Goal: Information Seeking & Learning: Learn about a topic

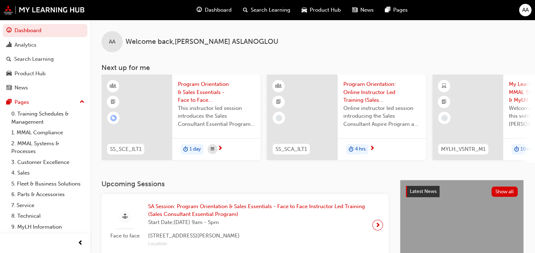
click at [213, 11] on span "Dashboard" at bounding box center [218, 10] width 27 height 8
click at [269, 13] on span "Search Learning" at bounding box center [271, 10] width 40 height 8
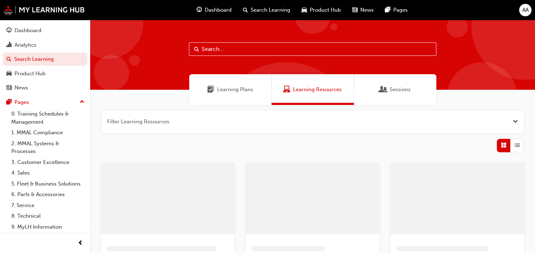
drag, startPoint x: 286, startPoint y: 52, endPoint x: 290, endPoint y: 48, distance: 5.3
click at [287, 51] on input "text" at bounding box center [313, 48] width 248 height 13
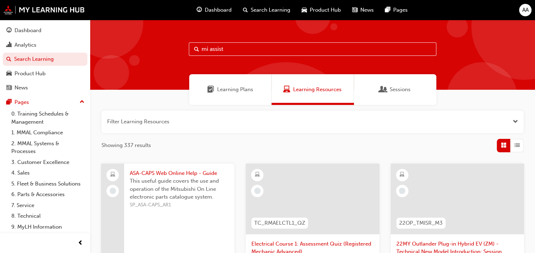
type input "mi assist"
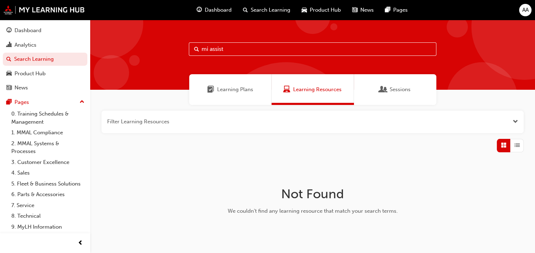
click at [218, 92] on span "Learning Plans" at bounding box center [235, 90] width 36 height 8
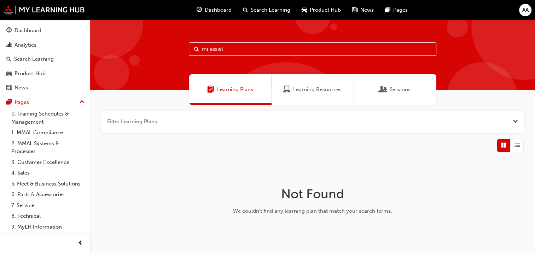
drag, startPoint x: 236, startPoint y: 48, endPoint x: 175, endPoint y: 51, distance: 60.6
click at [175, 51] on div "mi assist" at bounding box center [312, 55] width 445 height 70
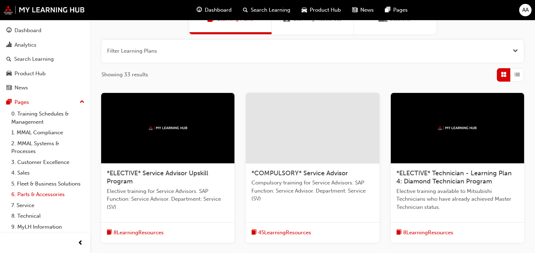
scroll to position [19, 0]
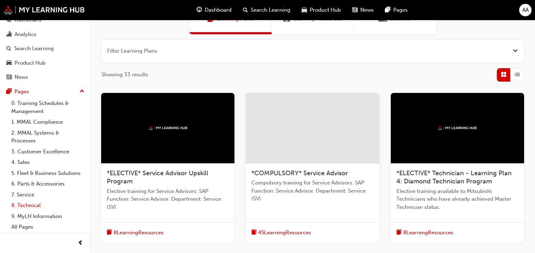
click at [31, 207] on link "8. Technical" at bounding box center [47, 205] width 79 height 11
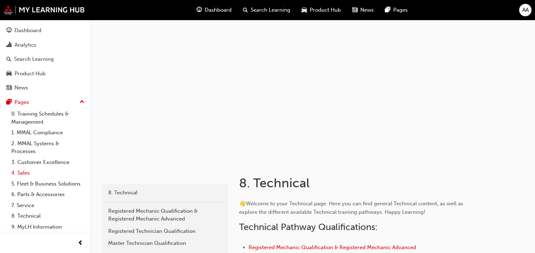
click at [23, 176] on link "4. Sales" at bounding box center [47, 173] width 79 height 11
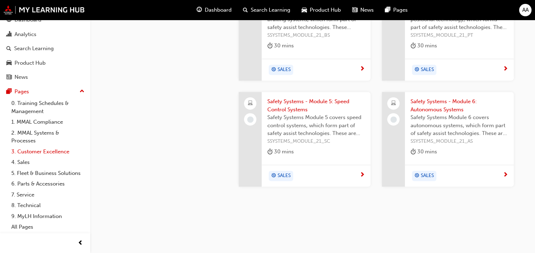
scroll to position [19, 0]
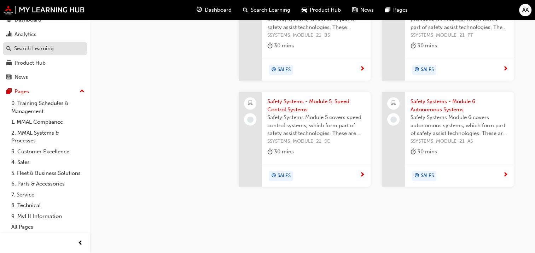
click at [50, 44] on div "Search Learning" at bounding box center [44, 48] width 77 height 9
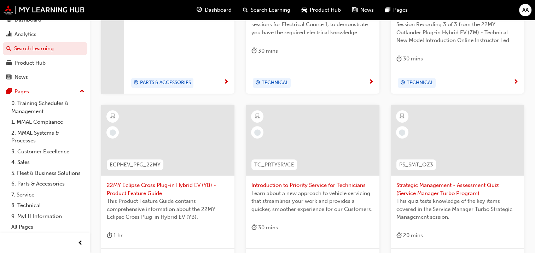
scroll to position [312, 0]
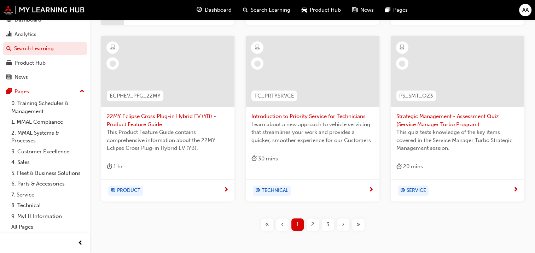
click at [314, 231] on div "2" at bounding box center [313, 225] width 12 height 12
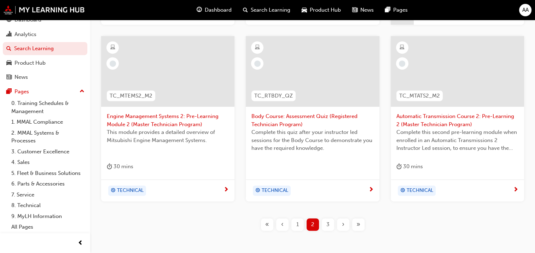
click at [329, 221] on span "3" at bounding box center [328, 225] width 3 height 8
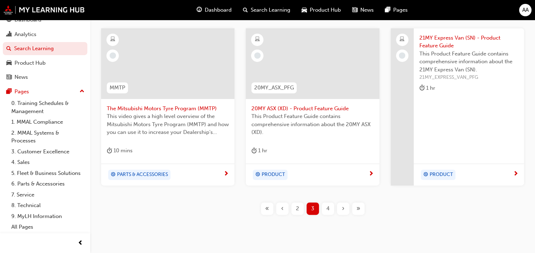
click at [282, 211] on span "‹" at bounding box center [282, 209] width 2 height 8
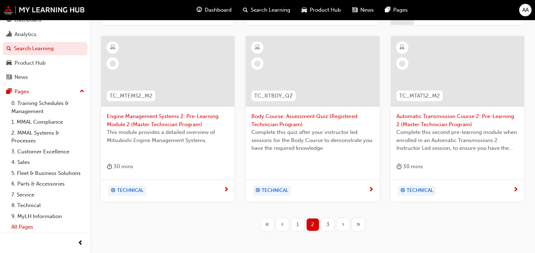
drag, startPoint x: 24, startPoint y: 227, endPoint x: 28, endPoint y: 225, distance: 5.1
click at [24, 227] on link "All Pages" at bounding box center [47, 227] width 79 height 11
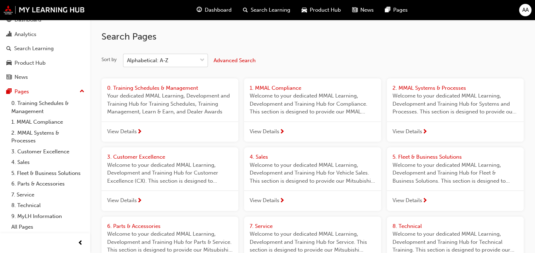
click at [198, 64] on div at bounding box center [202, 60] width 11 height 13
click at [128, 63] on input "Sort by Alphabetical: A-Z" at bounding box center [127, 60] width 1 height 6
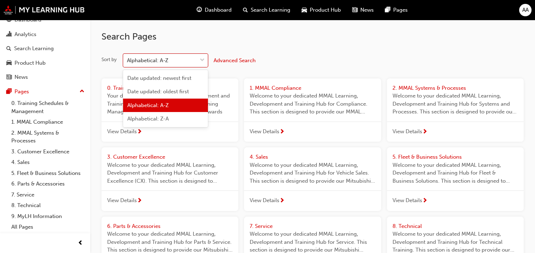
click at [227, 58] on span "Advanced Search" at bounding box center [235, 60] width 42 height 6
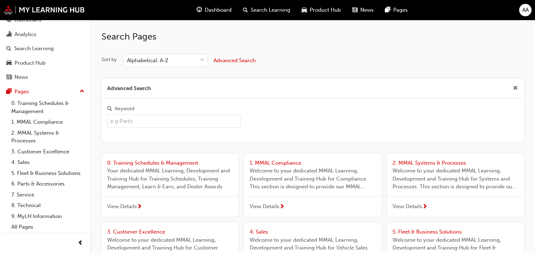
click at [162, 120] on input "Keyword" at bounding box center [173, 121] width 133 height 13
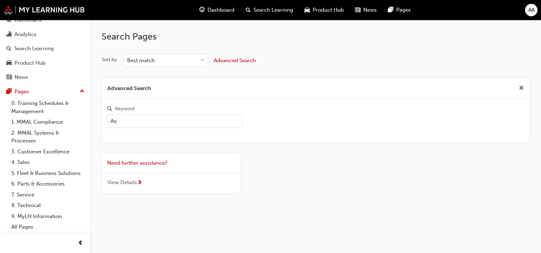
type input "A"
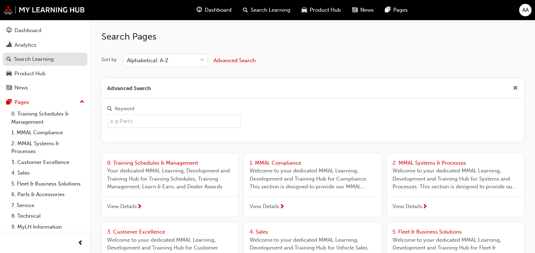
click at [33, 60] on div "Search Learning" at bounding box center [34, 59] width 40 height 8
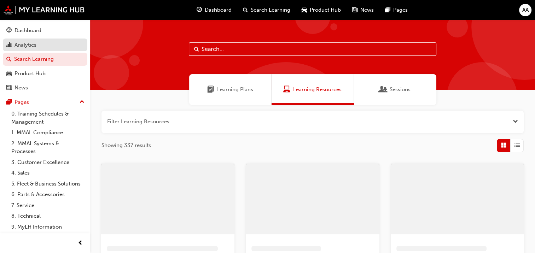
click at [31, 40] on link "Analytics" at bounding box center [45, 45] width 85 height 13
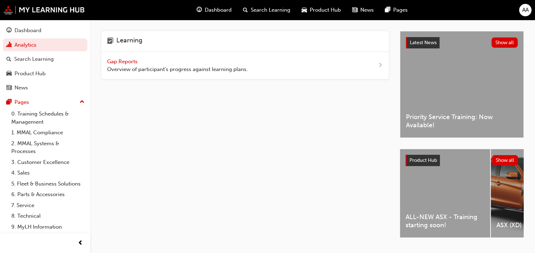
click at [121, 41] on h4 "Learning" at bounding box center [129, 41] width 26 height 9
click at [134, 63] on span "Gap Reports" at bounding box center [123, 61] width 32 height 6
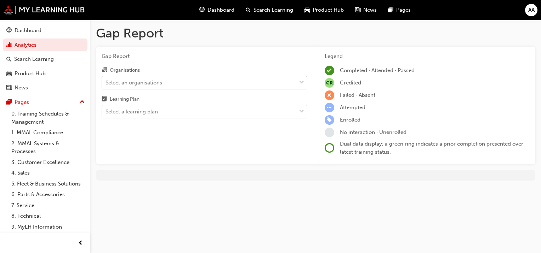
click at [174, 85] on div "Select an organisations" at bounding box center [199, 82] width 194 height 12
click at [106, 85] on input "Organisations Select an organisations" at bounding box center [105, 82] width 1 height 6
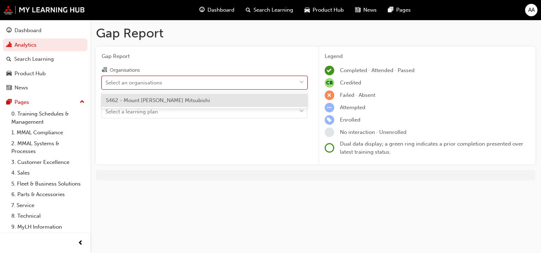
click at [174, 95] on div "S462 - Mount Barker Mitsubishi" at bounding box center [205, 101] width 206 height 14
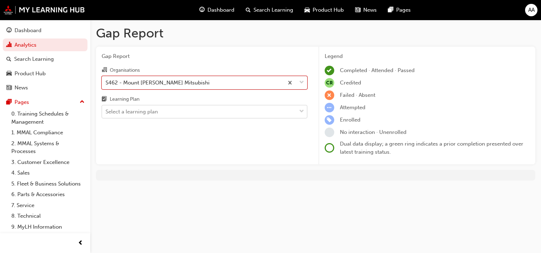
click at [169, 119] on div "Gap Report Organisations option S462 - Mount Barker Mitsubishi, selected. 0 res…" at bounding box center [204, 106] width 217 height 118
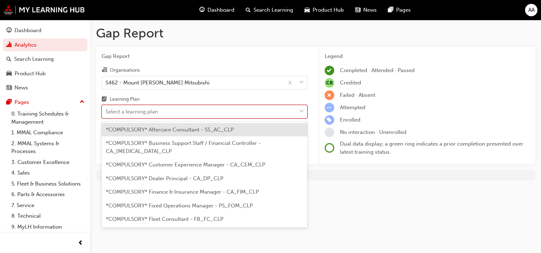
click at [168, 114] on div "Select a learning plan" at bounding box center [199, 112] width 194 height 12
click at [106, 114] on input "Learning Plan option *COMPULSORY* Aftercare Consultant - SS_AC_CLP focused, 1 o…" at bounding box center [105, 112] width 1 height 6
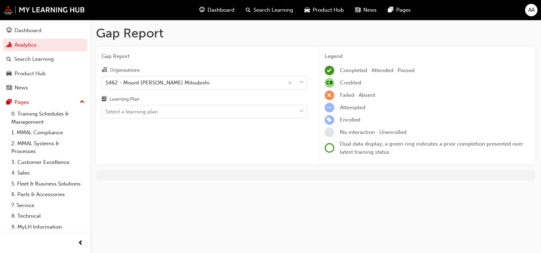
click at [187, 93] on div "Organisations S462 - Mount Barker Mitsubishi Learning Plan Select a learning pl…" at bounding box center [205, 92] width 206 height 53
click at [24, 28] on div "Dashboard" at bounding box center [28, 31] width 27 height 8
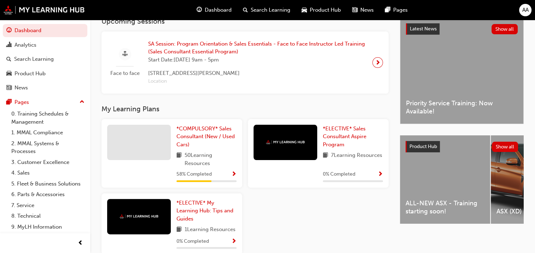
scroll to position [173, 0]
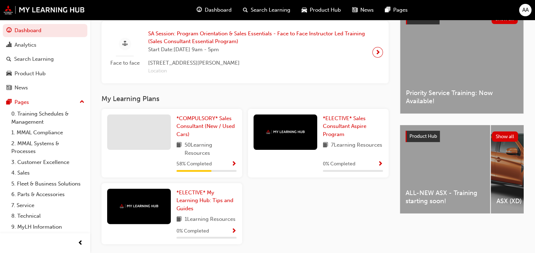
click at [434, 173] on div "ALL-NEW ASX - Training starting soon!" at bounding box center [445, 169] width 90 height 88
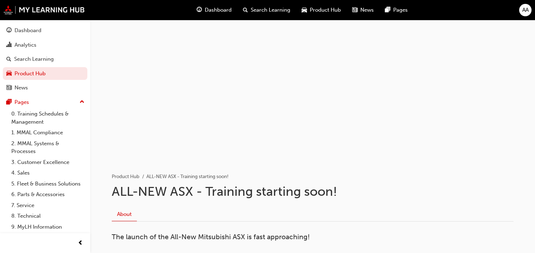
drag, startPoint x: 348, startPoint y: 91, endPoint x: 204, endPoint y: 90, distance: 144.4
click at [204, 90] on div at bounding box center [313, 91] width 425 height 142
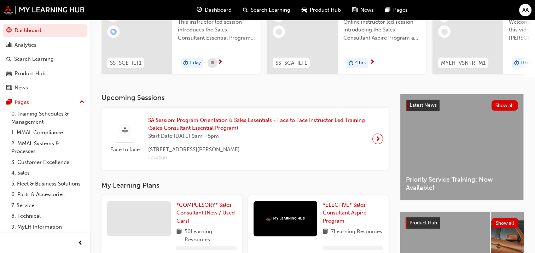
scroll to position [159, 0]
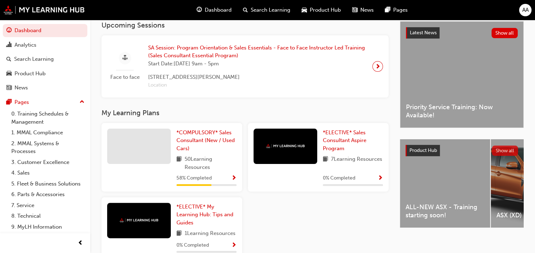
click at [509, 150] on button "Show all" at bounding box center [505, 151] width 27 height 10
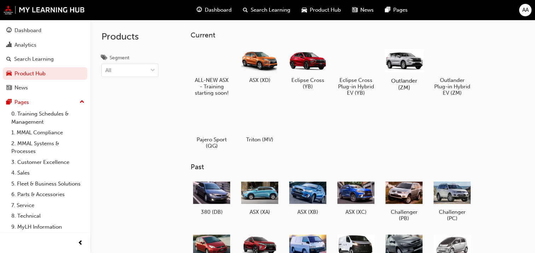
click at [403, 64] on div at bounding box center [404, 60] width 39 height 28
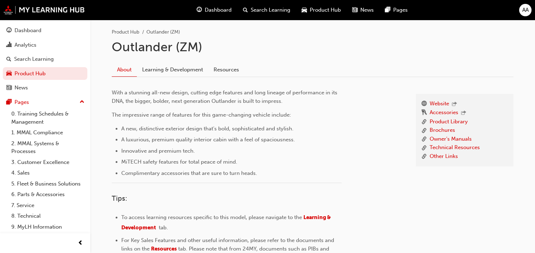
scroll to position [94, 0]
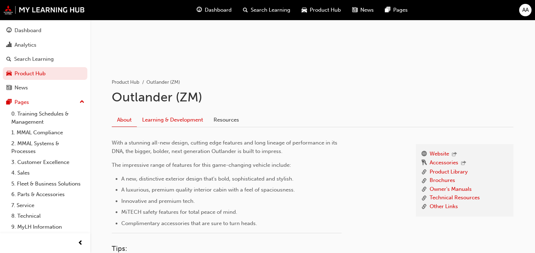
click at [191, 119] on link "Learning & Development" at bounding box center [172, 119] width 71 height 13
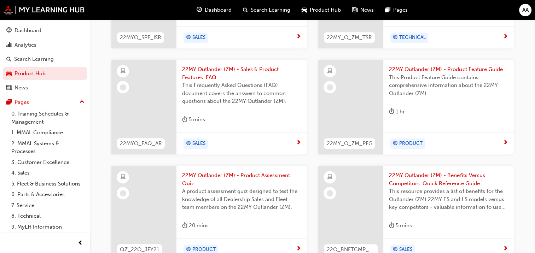
scroll to position [376, 0]
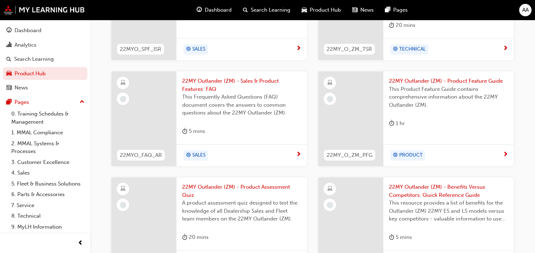
click at [245, 155] on div "SALES" at bounding box center [239, 155] width 114 height 11
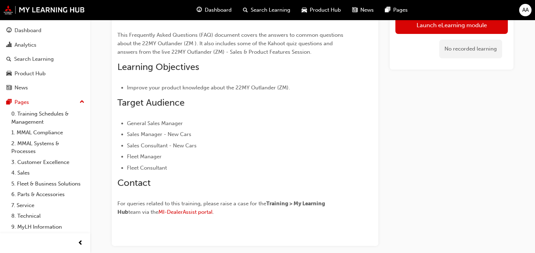
scroll to position [71, 0]
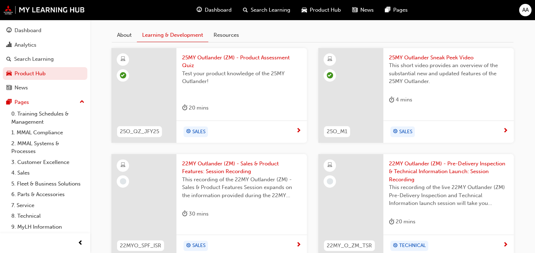
scroll to position [164, 0]
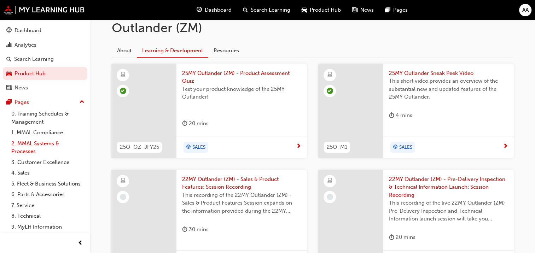
click at [32, 148] on link "2. MMAL Systems & Processes" at bounding box center [47, 147] width 79 height 19
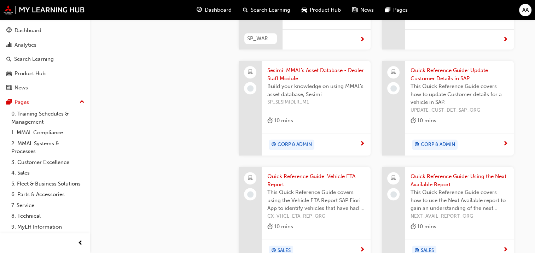
scroll to position [637, 0]
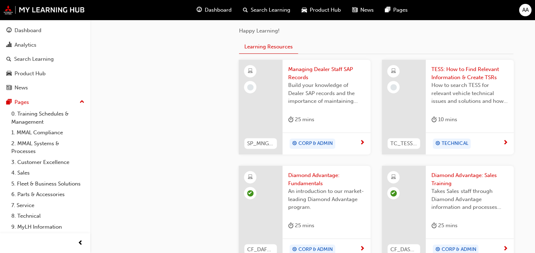
click at [251, 8] on span "Search Learning" at bounding box center [271, 10] width 40 height 8
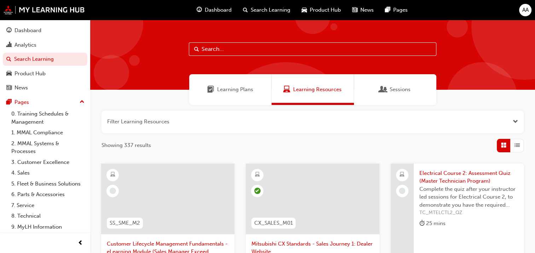
click at [211, 49] on input "text" at bounding box center [313, 48] width 248 height 13
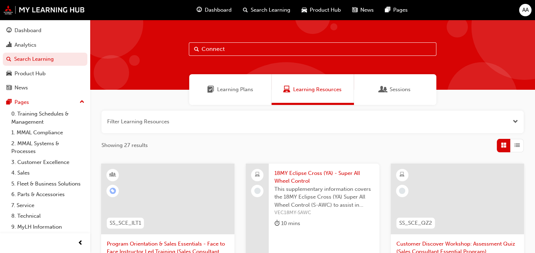
type input "Connect"
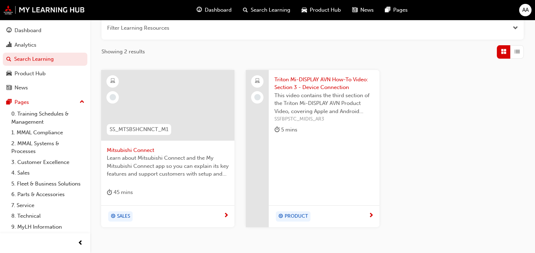
scroll to position [106, 0]
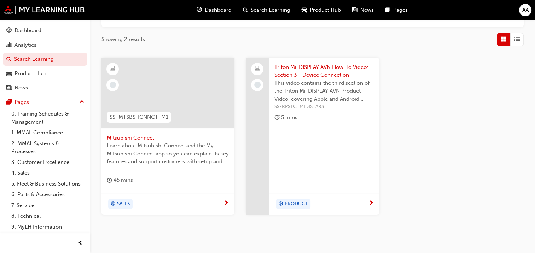
click at [143, 136] on span "Mitsubishi Connect" at bounding box center [168, 138] width 122 height 8
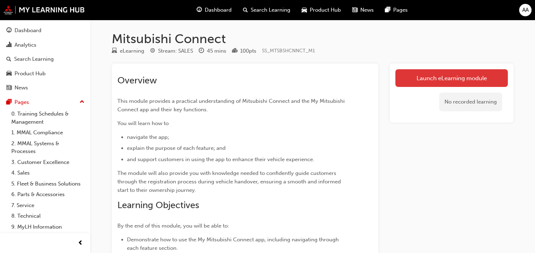
click at [424, 75] on link "Launch eLearning module" at bounding box center [452, 78] width 113 height 18
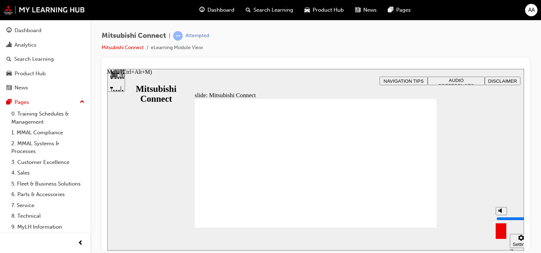
click at [502, 213] on icon "Mute (Ctrl+Alt+M)" at bounding box center [501, 210] width 6 height 5
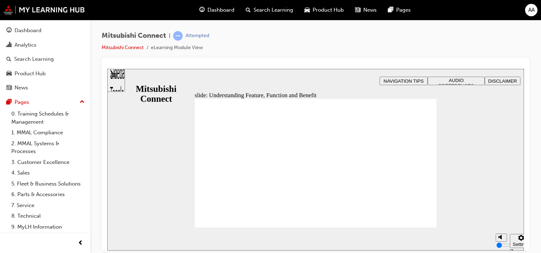
drag, startPoint x: 500, startPoint y: 227, endPoint x: 499, endPoint y: 217, distance: 9.7
type input "4"
click at [499, 218] on input "volume" at bounding box center [519, 219] width 46 height 6
click at [36, 238] on div at bounding box center [45, 244] width 90 height 20
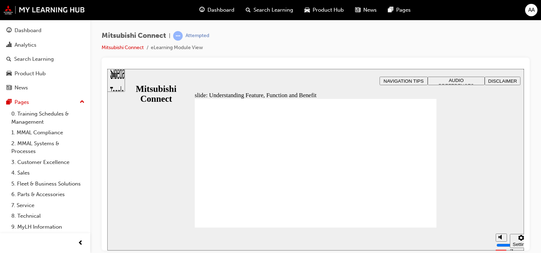
click at [50, 245] on div at bounding box center [45, 244] width 90 height 20
click at [464, 80] on span "AUDIO PREFERENCES" at bounding box center [455, 82] width 35 height 11
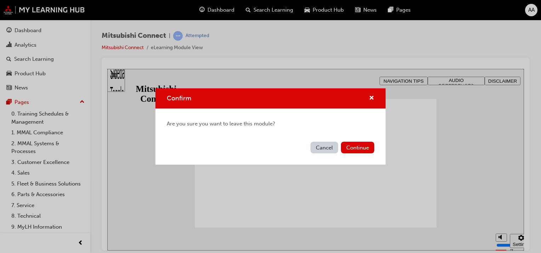
click at [327, 151] on button "Cancel" at bounding box center [324, 148] width 28 height 12
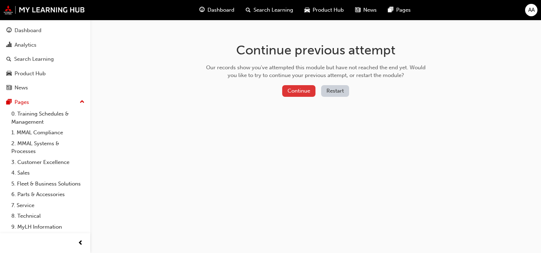
click at [291, 91] on button "Continue" at bounding box center [298, 91] width 33 height 12
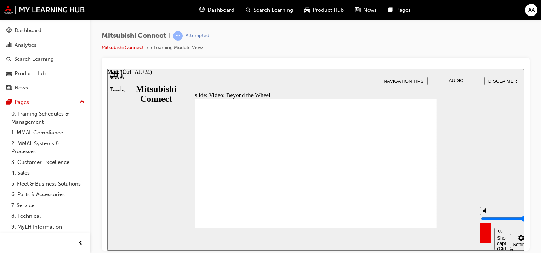
drag, startPoint x: 485, startPoint y: 211, endPoint x: 477, endPoint y: 193, distance: 18.9
click at [481, 216] on input "volume" at bounding box center [504, 219] width 46 height 6
drag, startPoint x: 486, startPoint y: 209, endPoint x: 487, endPoint y: 221, distance: 12.4
click at [487, 221] on input "volume" at bounding box center [504, 219] width 46 height 6
click at [486, 213] on icon "Mute (Ctrl+Alt+M)" at bounding box center [486, 210] width 6 height 5
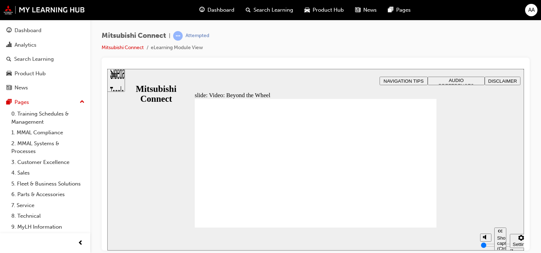
click at [492, 237] on div "Show captions (Ctrl+Alt+C) Playback speed Playback Speed 2 1.75 1.5" at bounding box center [498, 239] width 44 height 23
drag, startPoint x: 485, startPoint y: 226, endPoint x: 486, endPoint y: 205, distance: 20.9
type input "10"
click at [486, 216] on input "volume" at bounding box center [504, 219] width 46 height 6
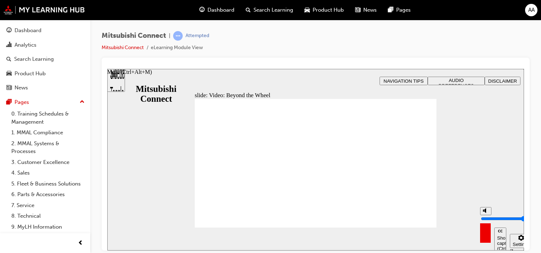
click at [481, 234] on div "misc controls" at bounding box center [485, 228] width 11 height 27
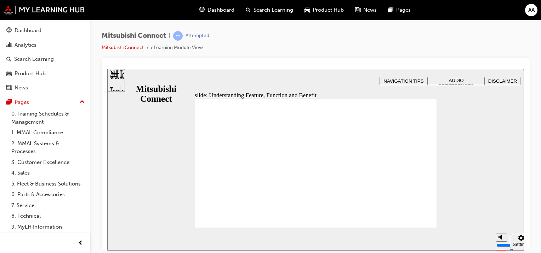
click at [454, 80] on span "AUDIO PREFERENCES" at bounding box center [455, 82] width 35 height 11
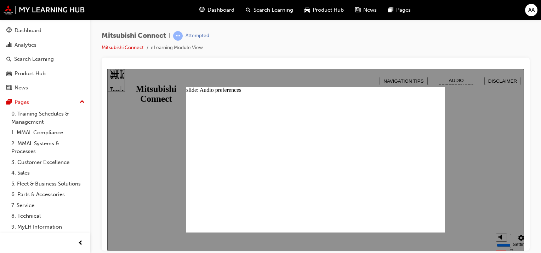
type input "17"
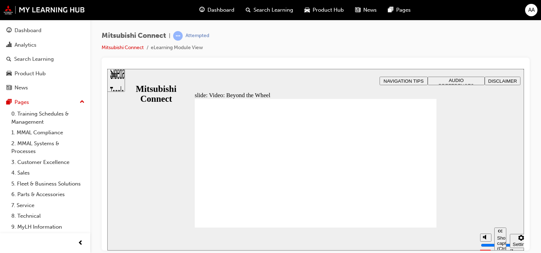
drag, startPoint x: 285, startPoint y: 206, endPoint x: 207, endPoint y: 215, distance: 78.4
click at [172, 75] on div "Show captions (Ctrl+Alt+C)" at bounding box center [139, 72] width 64 height 6
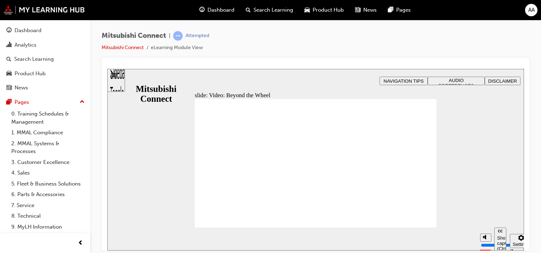
drag, startPoint x: 251, startPoint y: 207, endPoint x: 197, endPoint y: 212, distance: 53.7
click at [442, 79] on span "AUDIO PREFERENCES" at bounding box center [455, 82] width 35 height 11
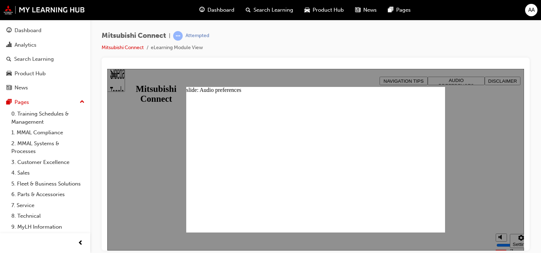
type input "39"
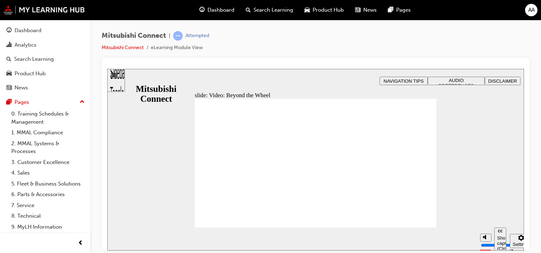
type input "34"
type input "8"
type input "34"
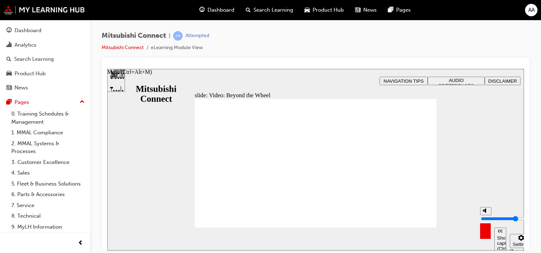
type input "8"
click at [484, 216] on input "volume" at bounding box center [504, 219] width 46 height 6
type input "57"
drag, startPoint x: 424, startPoint y: 217, endPoint x: 426, endPoint y: 222, distance: 6.2
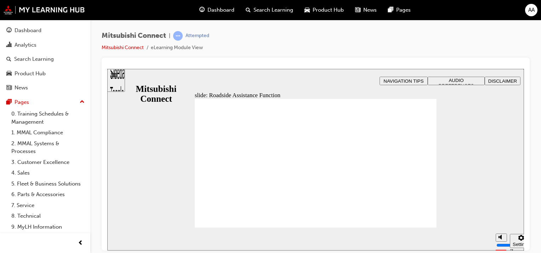
checkbox input "true"
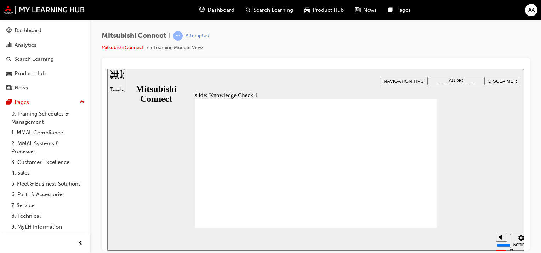
checkbox input "true"
drag, startPoint x: 307, startPoint y: 195, endPoint x: 233, endPoint y: 224, distance: 79.8
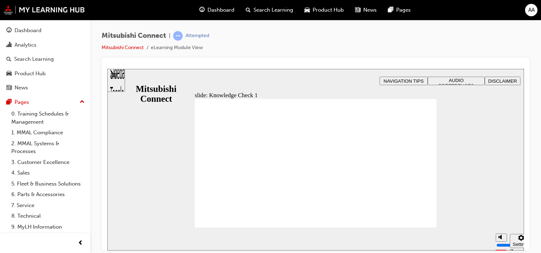
checkbox input "false"
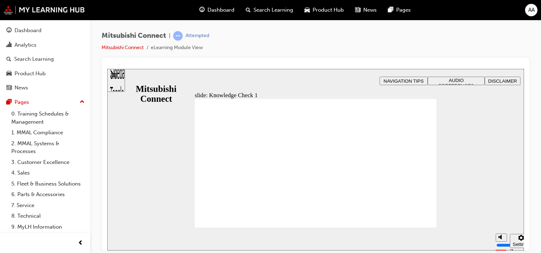
checkbox input "true"
drag, startPoint x: 419, startPoint y: 220, endPoint x: 420, endPoint y: 215, distance: 5.1
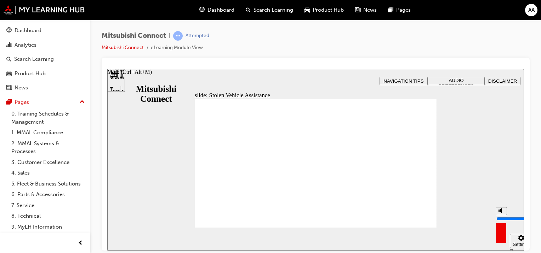
drag, startPoint x: 498, startPoint y: 212, endPoint x: 499, endPoint y: 199, distance: 13.1
type input "10"
click at [499, 216] on input "volume" at bounding box center [519, 219] width 46 height 6
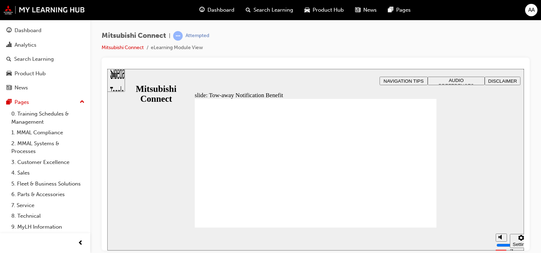
drag, startPoint x: 226, startPoint y: 162, endPoint x: 287, endPoint y: 154, distance: 61.4
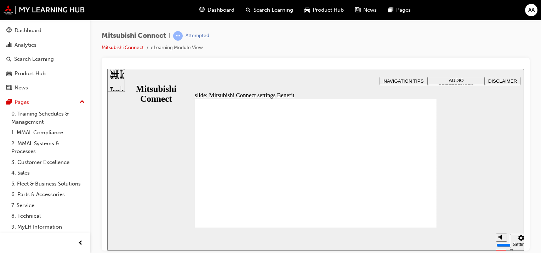
radio input "false"
radio input "true"
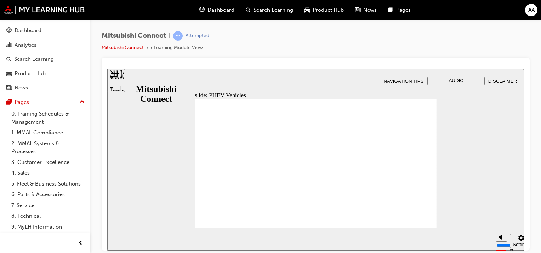
drag, startPoint x: 327, startPoint y: 137, endPoint x: 434, endPoint y: 157, distance: 108.7
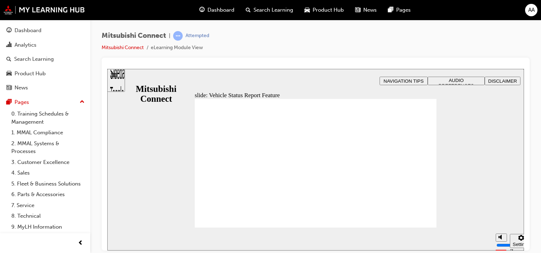
drag, startPoint x: 240, startPoint y: 149, endPoint x: 265, endPoint y: 149, distance: 25.1
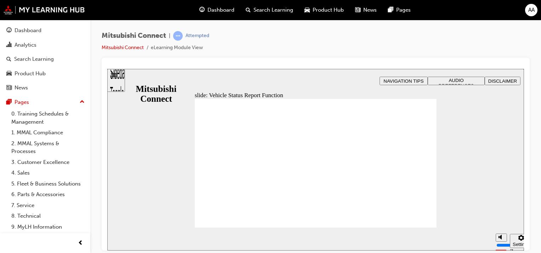
drag, startPoint x: 270, startPoint y: 148, endPoint x: 339, endPoint y: 196, distance: 83.3
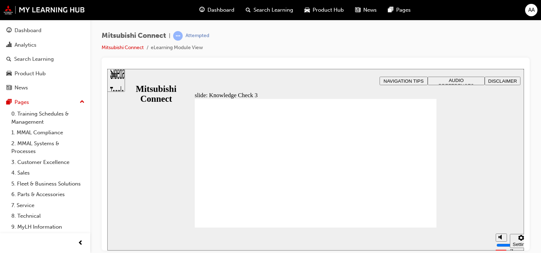
checkbox input "true"
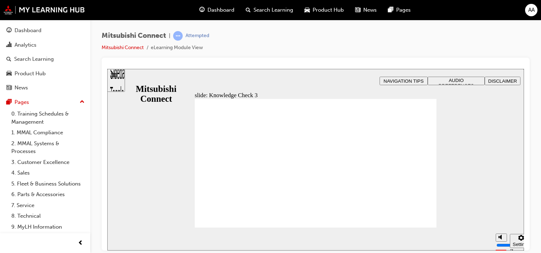
drag, startPoint x: 263, startPoint y: 224, endPoint x: 264, endPoint y: 219, distance: 4.9
checkbox input "false"
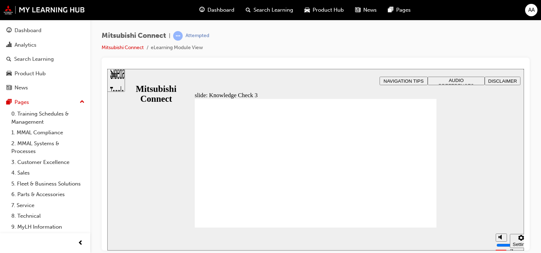
checkbox input "false"
drag, startPoint x: 211, startPoint y: 182, endPoint x: 206, endPoint y: 175, distance: 8.8
checkbox input "true"
drag, startPoint x: 205, startPoint y: 171, endPoint x: 204, endPoint y: 165, distance: 5.8
checkbox input "true"
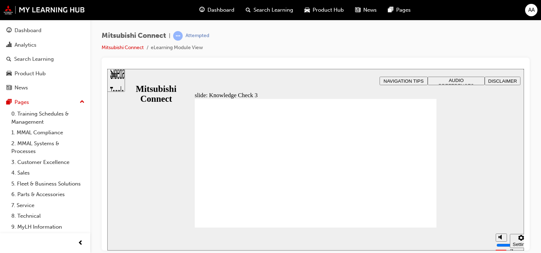
checkbox input "true"
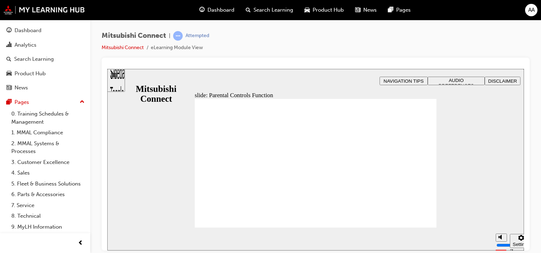
drag, startPoint x: 414, startPoint y: 212, endPoint x: 421, endPoint y: 216, distance: 8.3
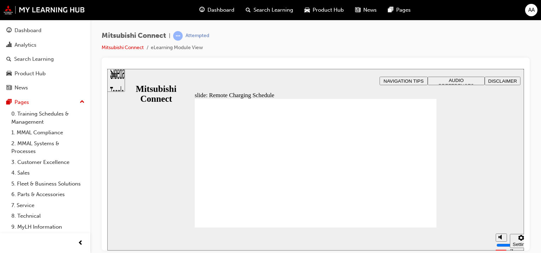
drag, startPoint x: 324, startPoint y: 138, endPoint x: 453, endPoint y: 151, distance: 130.1
click at [455, 151] on div "slide: Remote Charging Schedule Feature Rectangle 1 B N Rectangle 2 Rectangle 3…" at bounding box center [315, 160] width 417 height 182
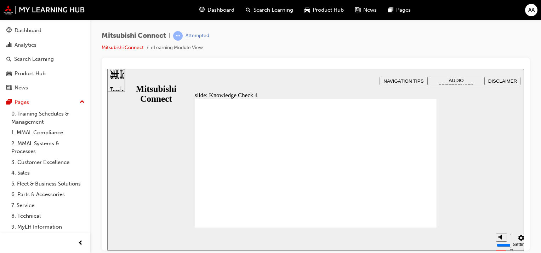
radio input "true"
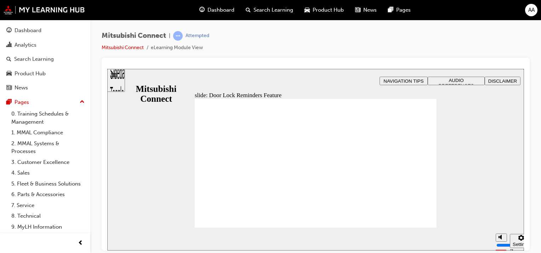
drag, startPoint x: 433, startPoint y: 221, endPoint x: 426, endPoint y: 218, distance: 7.4
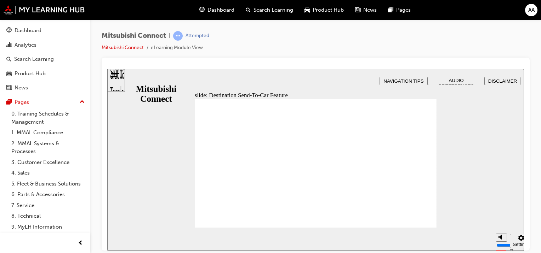
drag, startPoint x: 422, startPoint y: 218, endPoint x: 443, endPoint y: 195, distance: 31.0
click at [443, 195] on div "slide: Destination Send-To-Car Function Rectangle 1 B N Rectangle 2 Rectangle 3…" at bounding box center [315, 160] width 417 height 182
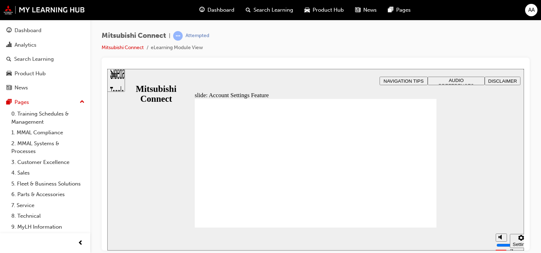
checkbox input "true"
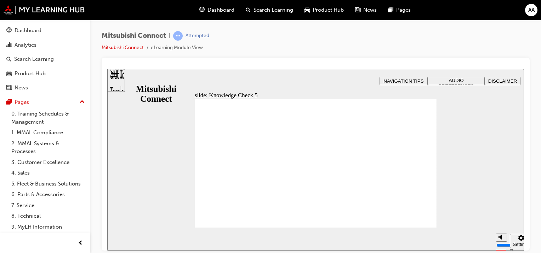
drag, startPoint x: 312, startPoint y: 167, endPoint x: 318, endPoint y: 172, distance: 7.9
checkbox input "true"
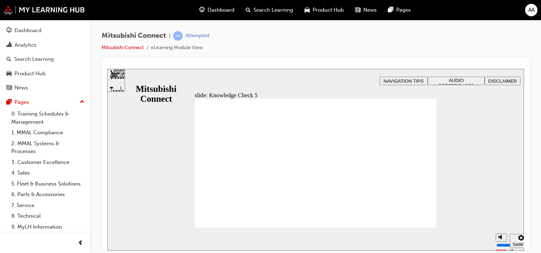
drag, startPoint x: 254, startPoint y: 216, endPoint x: 259, endPoint y: 221, distance: 7.8
checkbox input "false"
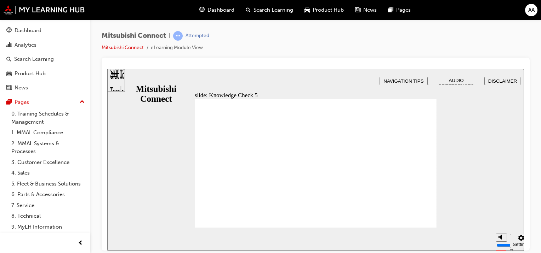
checkbox input "true"
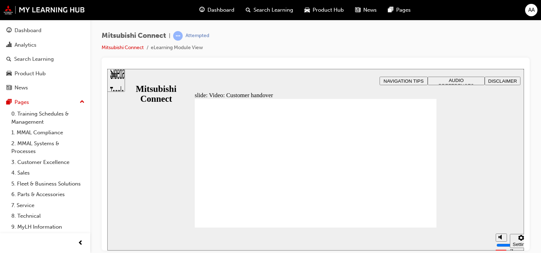
click at [486, 217] on input "volume" at bounding box center [504, 219] width 46 height 6
type input "7"
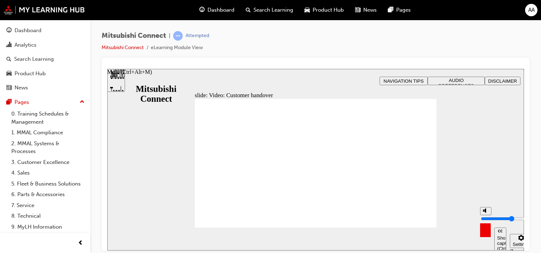
click at [485, 216] on input "volume" at bounding box center [504, 219] width 46 height 6
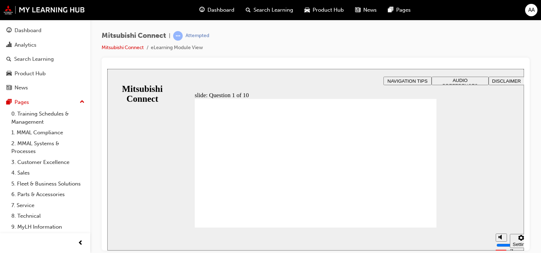
radio input "true"
drag, startPoint x: 278, startPoint y: 143, endPoint x: 333, endPoint y: 201, distance: 79.6
checkbox input "true"
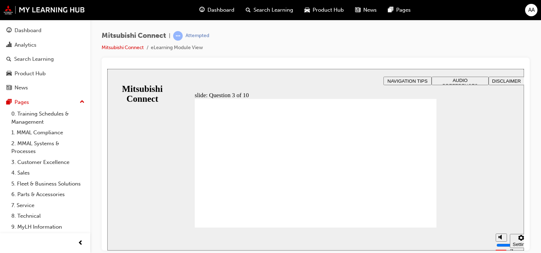
checkbox input "true"
drag, startPoint x: 225, startPoint y: 145, endPoint x: 231, endPoint y: 170, distance: 25.9
checkbox input "false"
checkbox input "true"
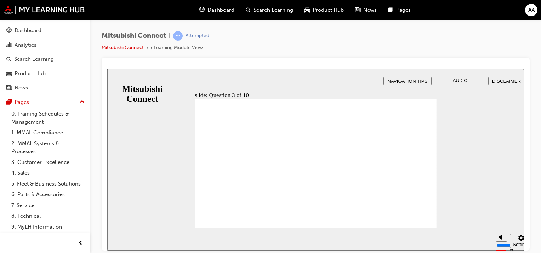
drag, startPoint x: 322, startPoint y: 194, endPoint x: 317, endPoint y: 207, distance: 14.1
drag, startPoint x: 420, startPoint y: 218, endPoint x: 411, endPoint y: 215, distance: 9.5
radio input "true"
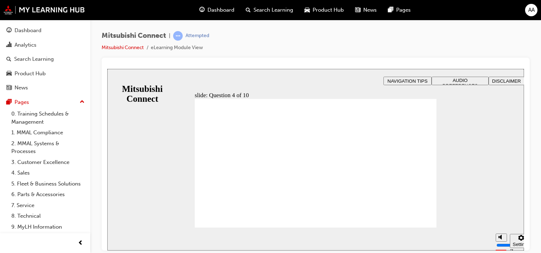
drag, startPoint x: 225, startPoint y: 214, endPoint x: 227, endPoint y: 220, distance: 6.4
checkbox input "true"
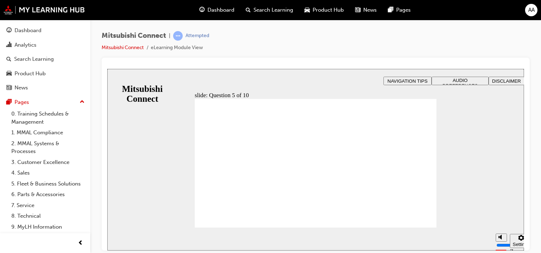
checkbox input "true"
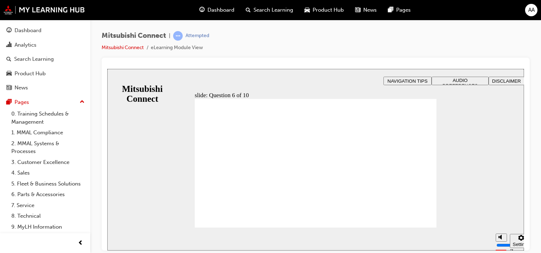
checkbox input "true"
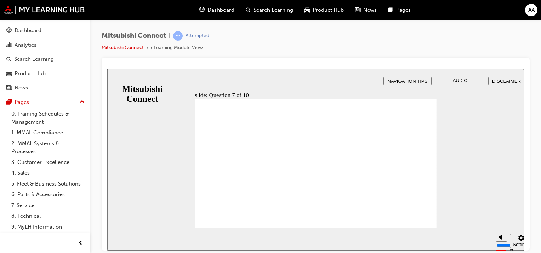
radio input "true"
drag, startPoint x: 239, startPoint y: 175, endPoint x: 224, endPoint y: 219, distance: 46.1
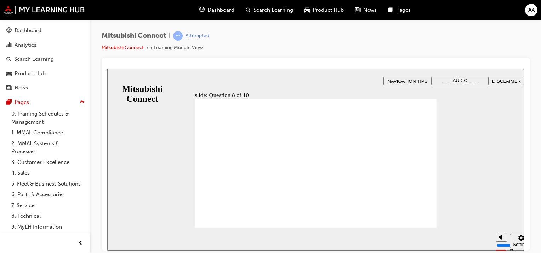
radio input "true"
drag, startPoint x: 222, startPoint y: 161, endPoint x: 230, endPoint y: 214, distance: 54.0
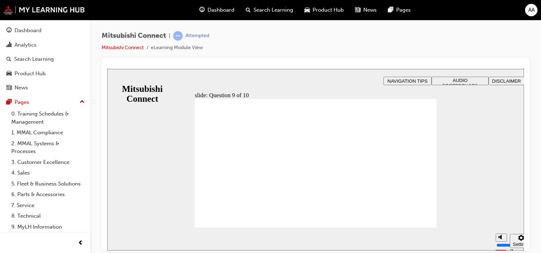
checkbox input "true"
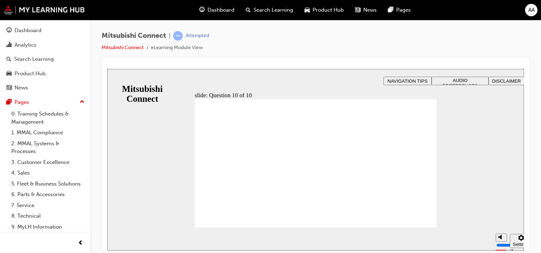
drag, startPoint x: 414, startPoint y: 217, endPoint x: 417, endPoint y: 213, distance: 5.0
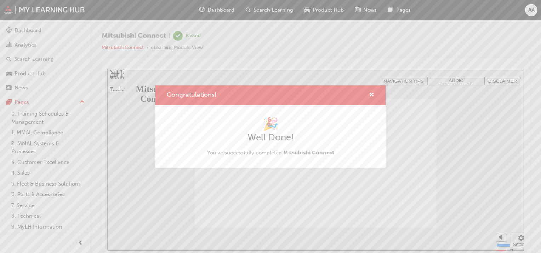
drag, startPoint x: 256, startPoint y: 7, endPoint x: 270, endPoint y: 22, distance: 21.0
click at [256, 7] on div "Congratulations! 🎉 Well Done! You've successfully completed Mitsubishi Connect" at bounding box center [270, 126] width 541 height 253
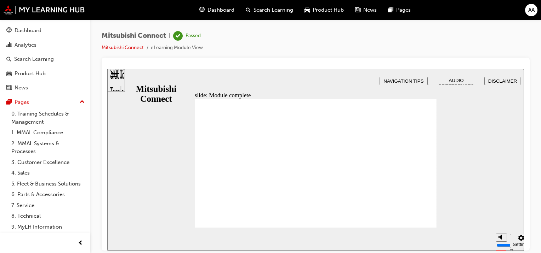
click at [271, 11] on span "Search Learning" at bounding box center [273, 10] width 40 height 8
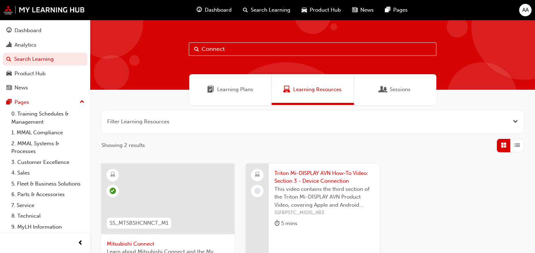
click at [237, 49] on input "Connect" at bounding box center [313, 48] width 248 height 13
drag, startPoint x: 237, startPoint y: 49, endPoint x: 128, endPoint y: 54, distance: 109.5
click at [128, 54] on div "Connect" at bounding box center [312, 55] width 445 height 70
type input "asx"
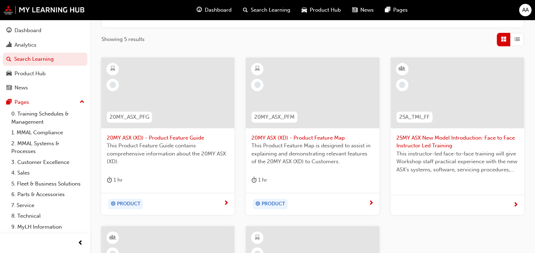
scroll to position [248, 0]
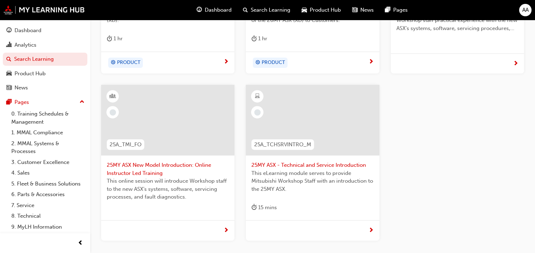
click at [287, 165] on span "25MY ASX - Technical and Service Introduction" at bounding box center [313, 165] width 122 height 8
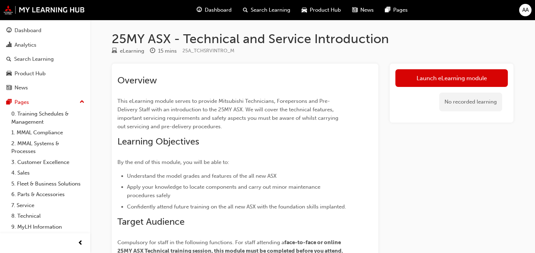
click at [471, 79] on link "Launch eLearning module" at bounding box center [452, 78] width 113 height 18
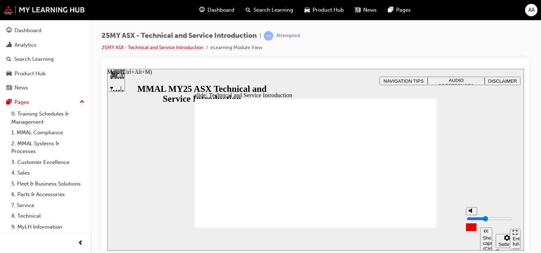
click at [472, 220] on input "volume" at bounding box center [489, 219] width 46 height 6
drag, startPoint x: 472, startPoint y: 220, endPoint x: 473, endPoint y: 224, distance: 4.9
type input "1"
click at [473, 222] on input "volume" at bounding box center [489, 219] width 46 height 6
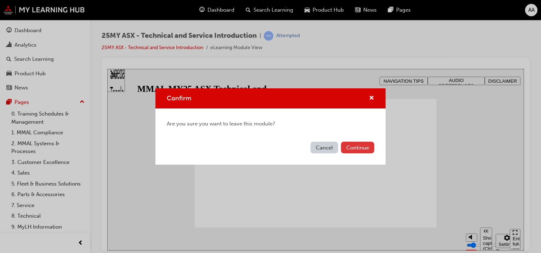
click at [367, 148] on button "Continue" at bounding box center [357, 148] width 33 height 12
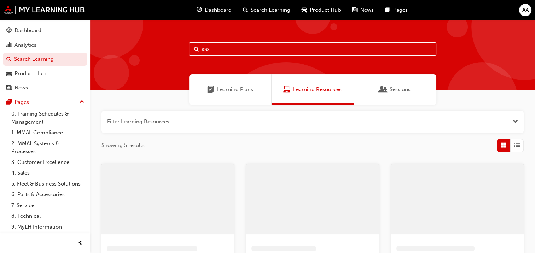
scroll to position [248, 0]
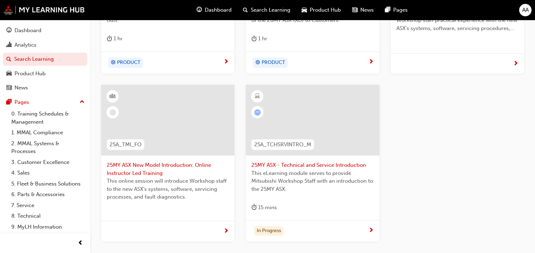
click at [153, 167] on span "25MY ASX New Model Introduction: Online Instructor Led Training" at bounding box center [168, 169] width 122 height 16
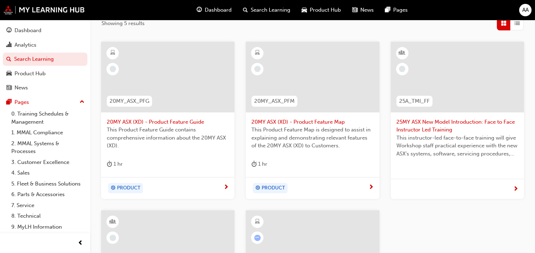
scroll to position [106, 0]
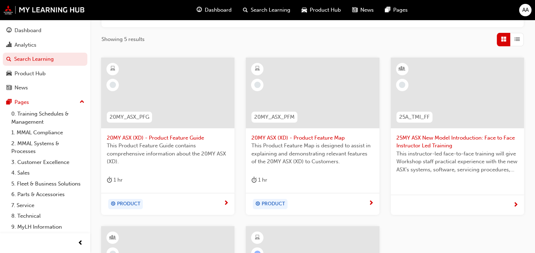
click at [450, 140] on span "25MY ASX New Model Introduction: Face to Face Instructor Led Training" at bounding box center [458, 142] width 122 height 16
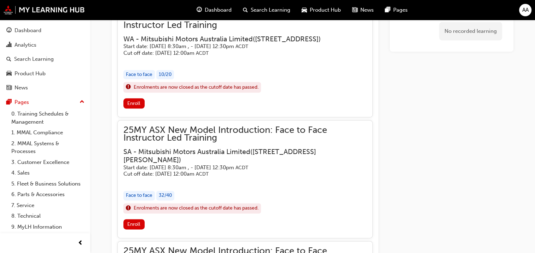
scroll to position [854, 0]
